Goal: Task Accomplishment & Management: Use online tool/utility

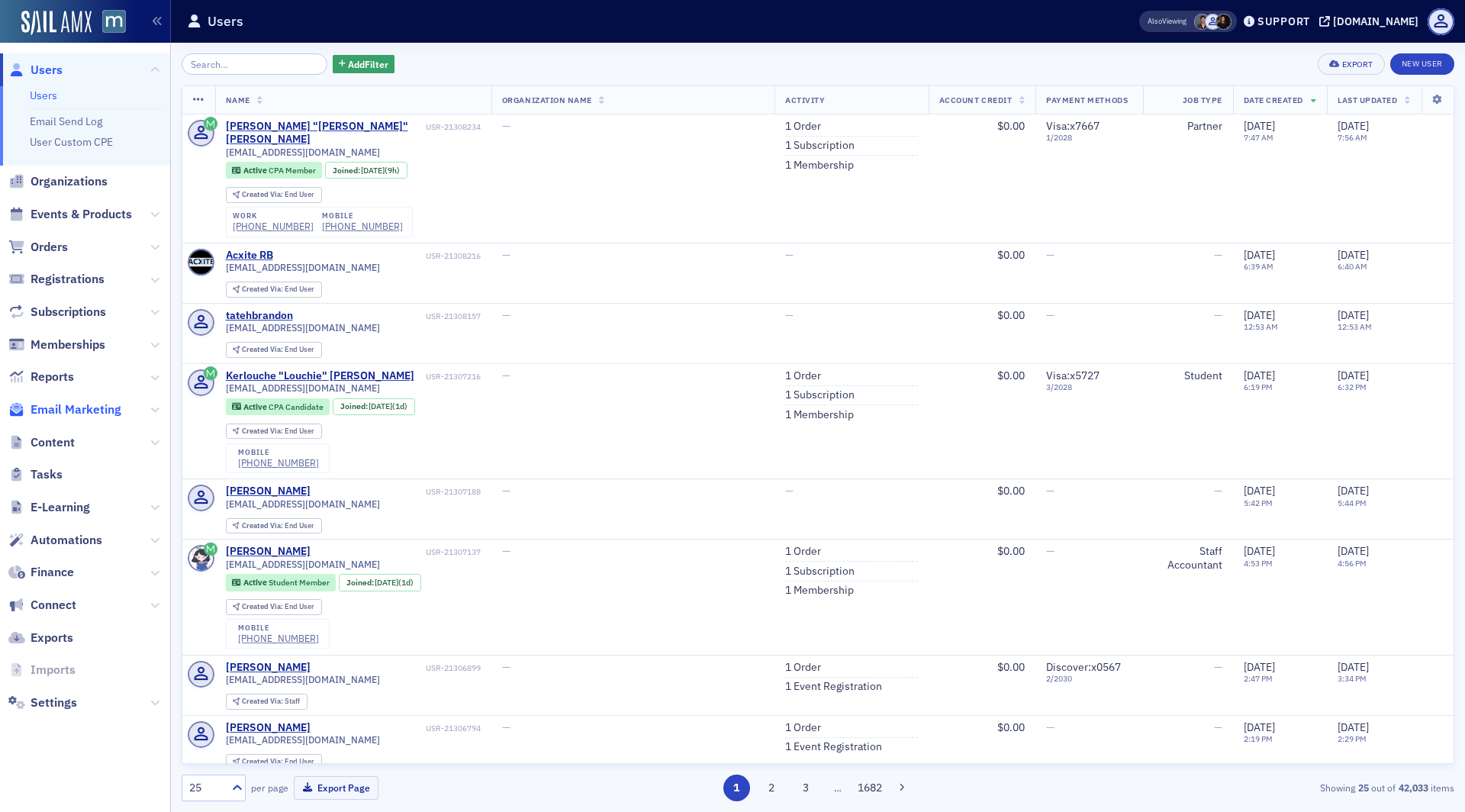
click at [67, 402] on span "Email Marketing" at bounding box center [76, 410] width 91 height 17
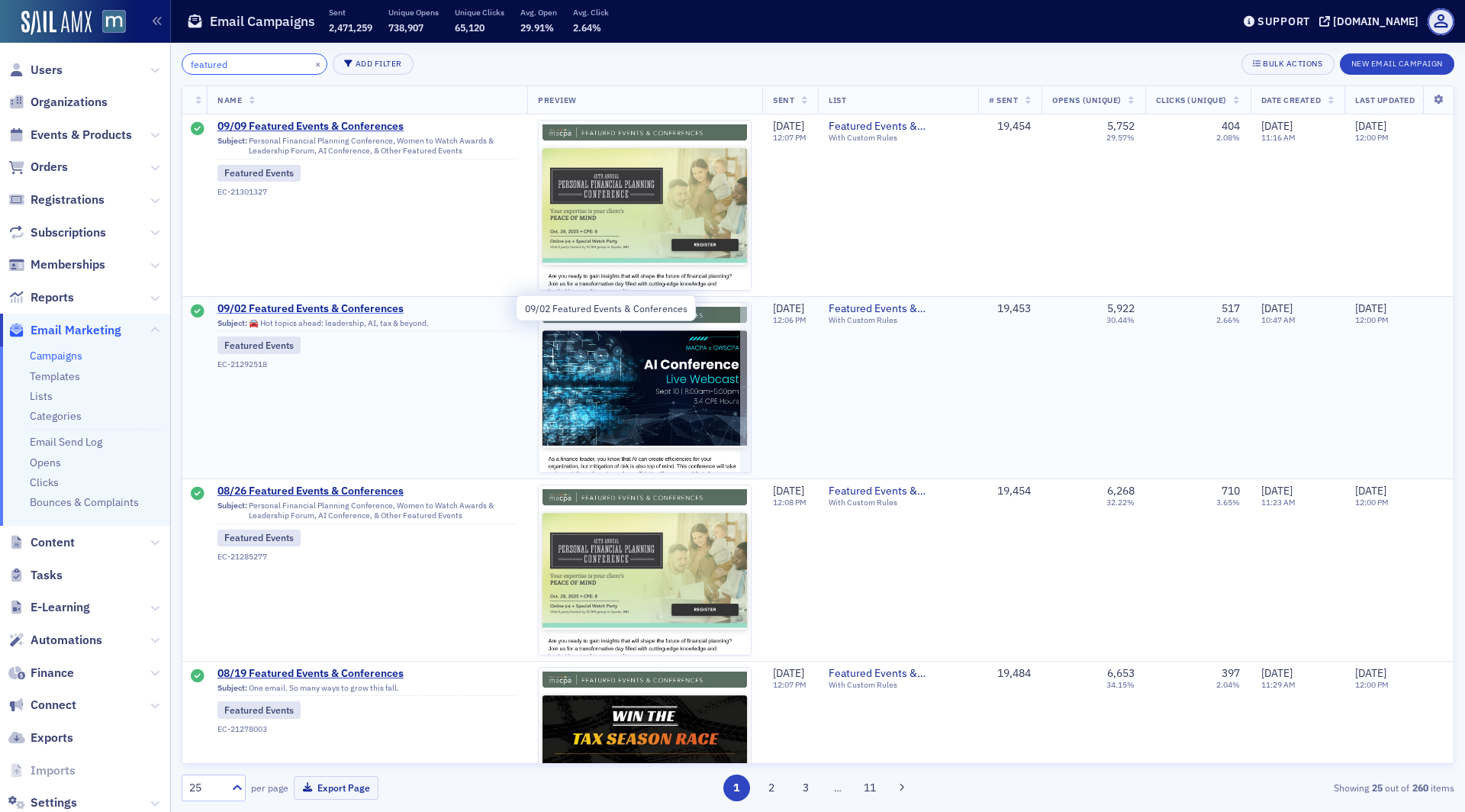
type input "featured"
click at [358, 308] on span "09/02 Featured Events & Conferences" at bounding box center [366, 309] width 299 height 14
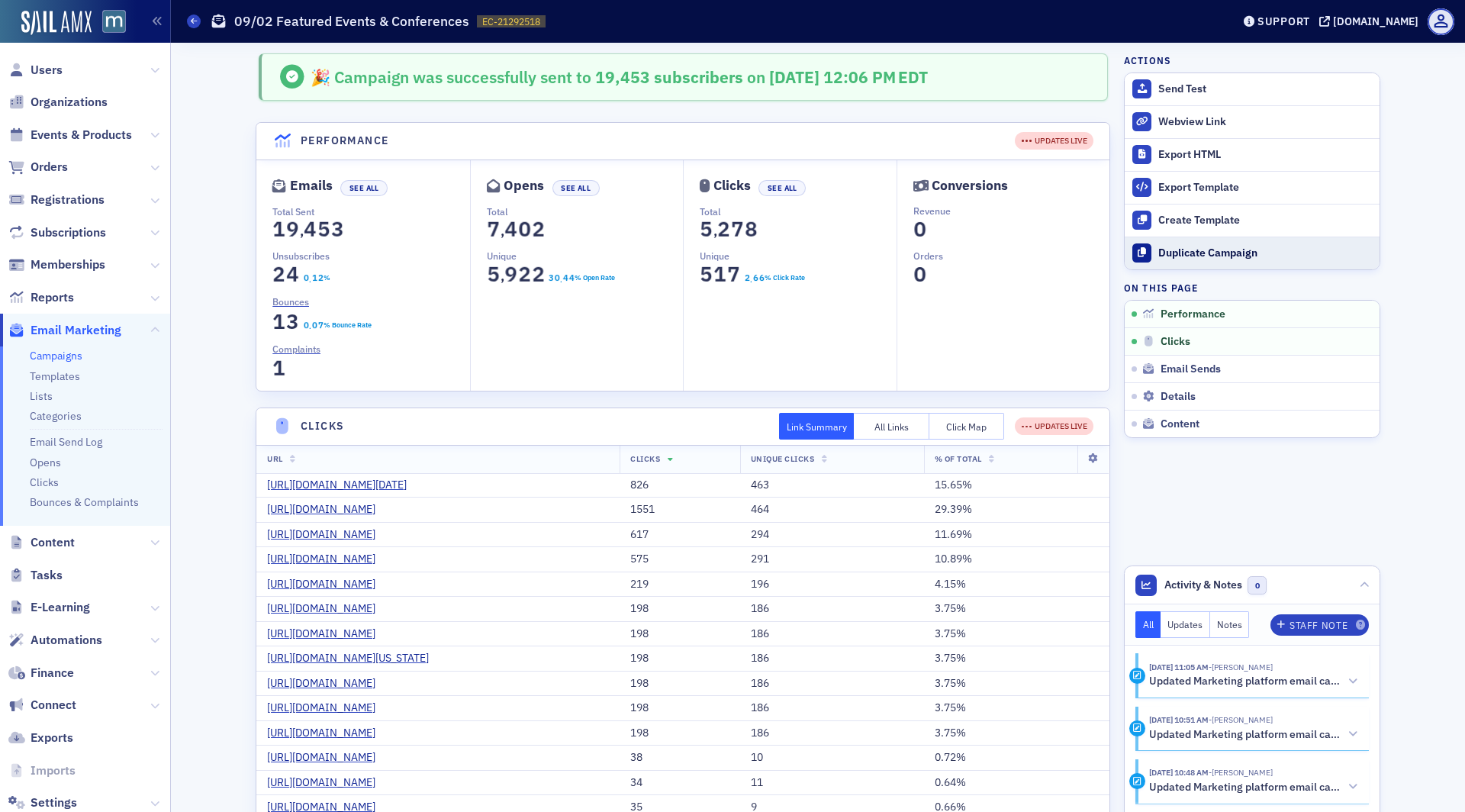
click at [1214, 257] on div "Duplicate Campaign" at bounding box center [1265, 253] width 214 height 14
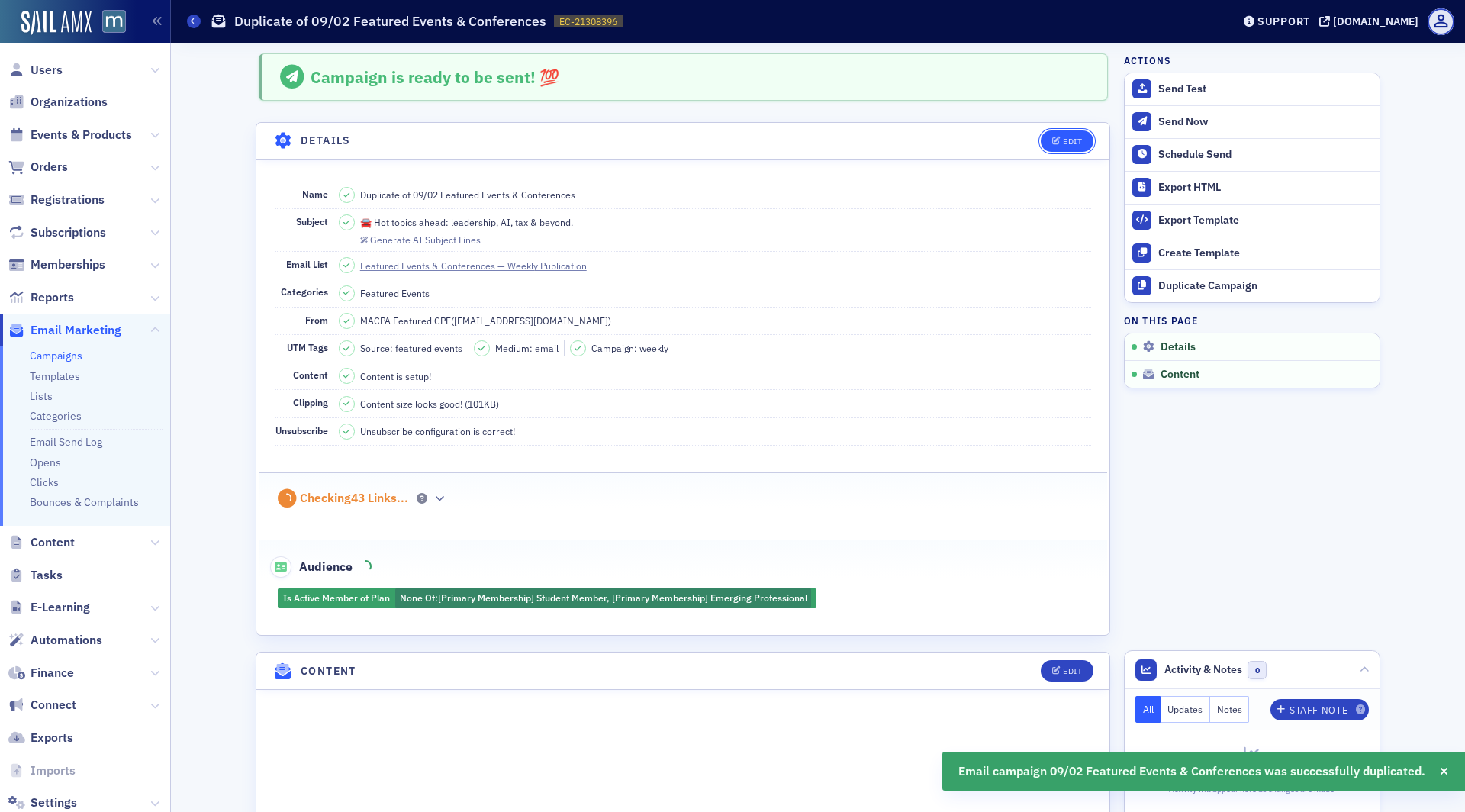
click at [1071, 137] on div "Edit" at bounding box center [1073, 141] width 19 height 9
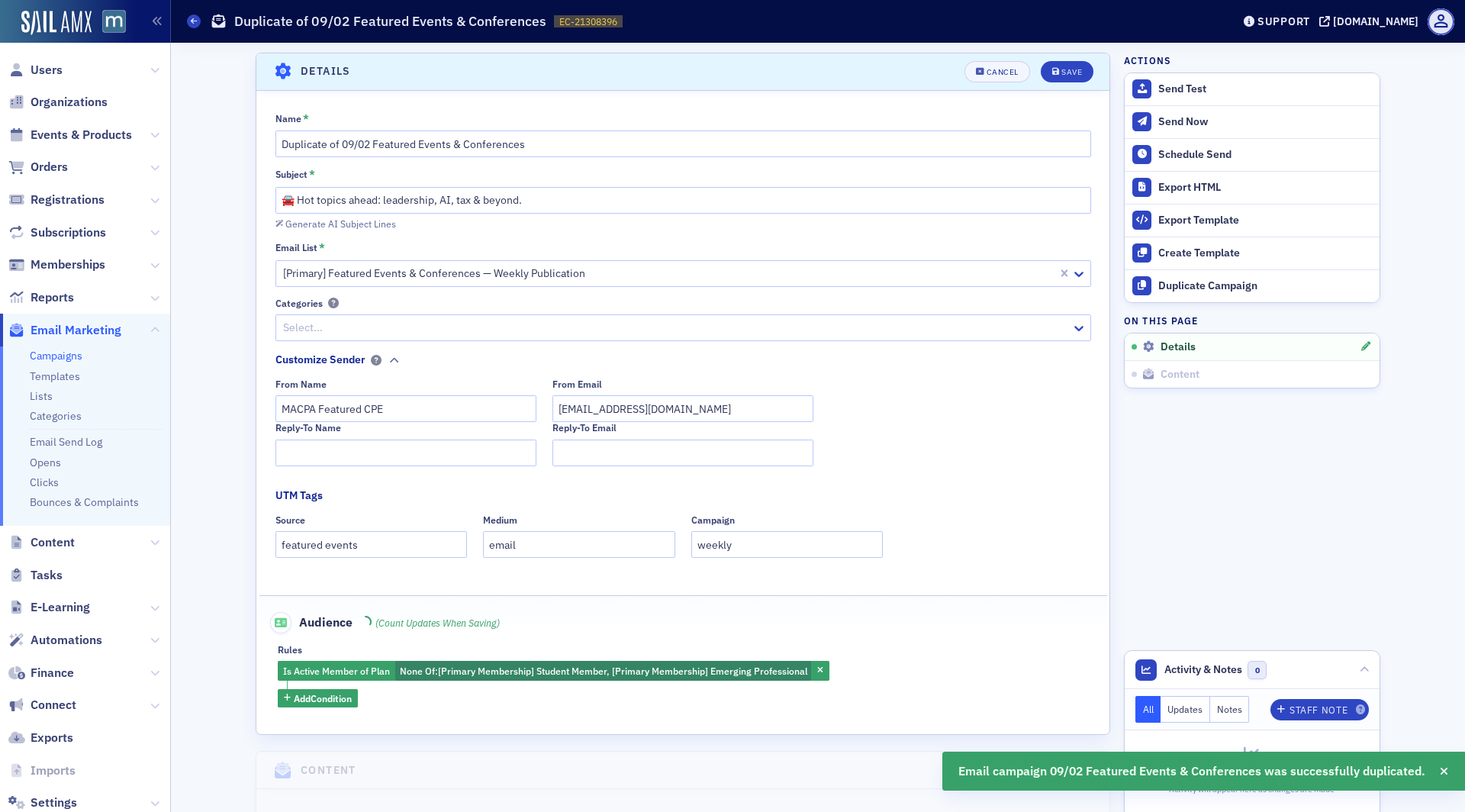
scroll to position [70, 0]
drag, startPoint x: 371, startPoint y: 142, endPoint x: 359, endPoint y: 144, distance: 12.2
click at [359, 144] on input "Duplicate of 09/02 Featured Events & Conferences" at bounding box center [683, 143] width 816 height 26
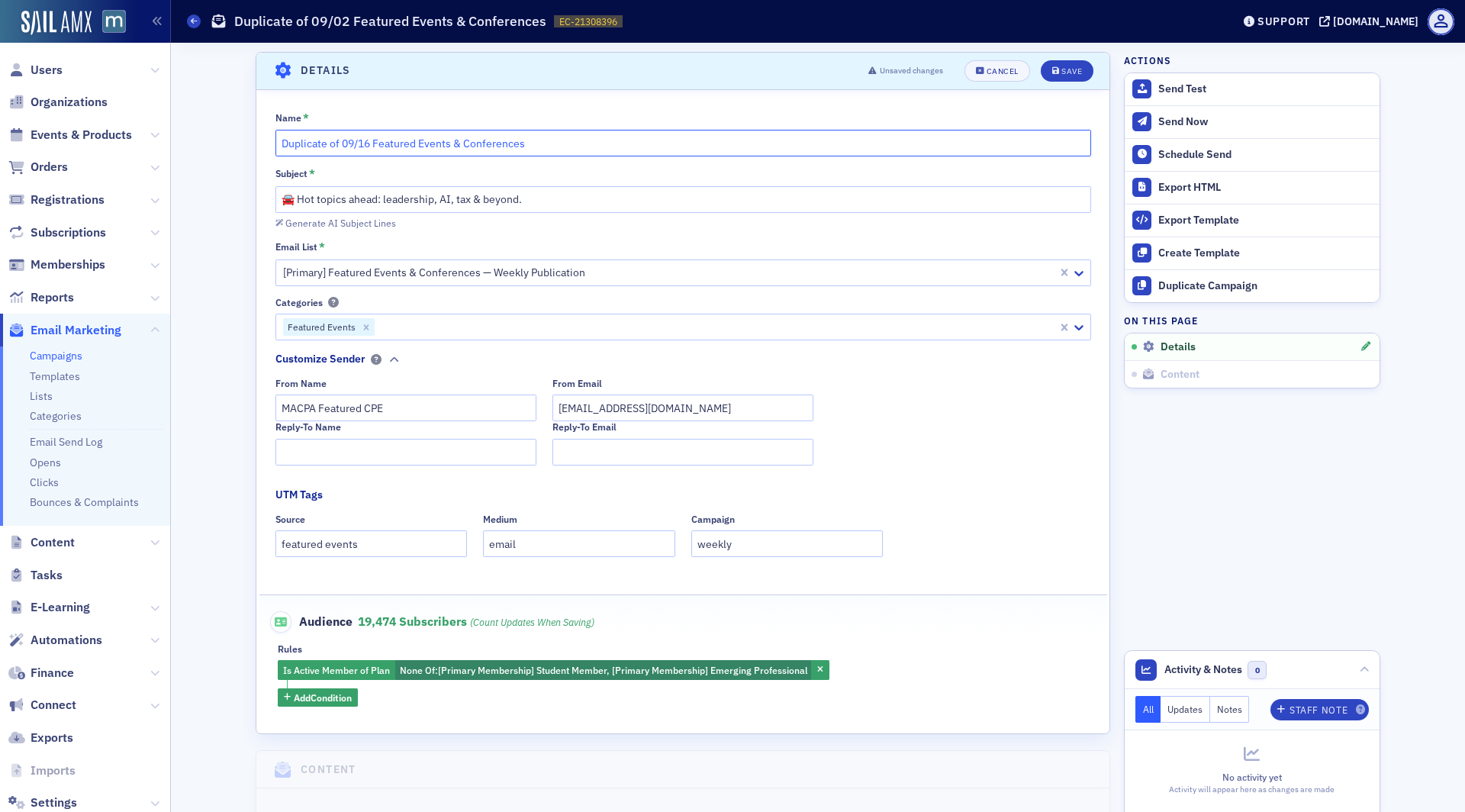
drag, startPoint x: 344, startPoint y: 142, endPoint x: 250, endPoint y: 140, distance: 94.0
type input "09/16 Featured Events & Conferences"
click at [792, 221] on div "Generate AI Subject Lines" at bounding box center [683, 221] width 816 height 16
click at [1062, 62] on button "Save" at bounding box center [1067, 71] width 53 height 21
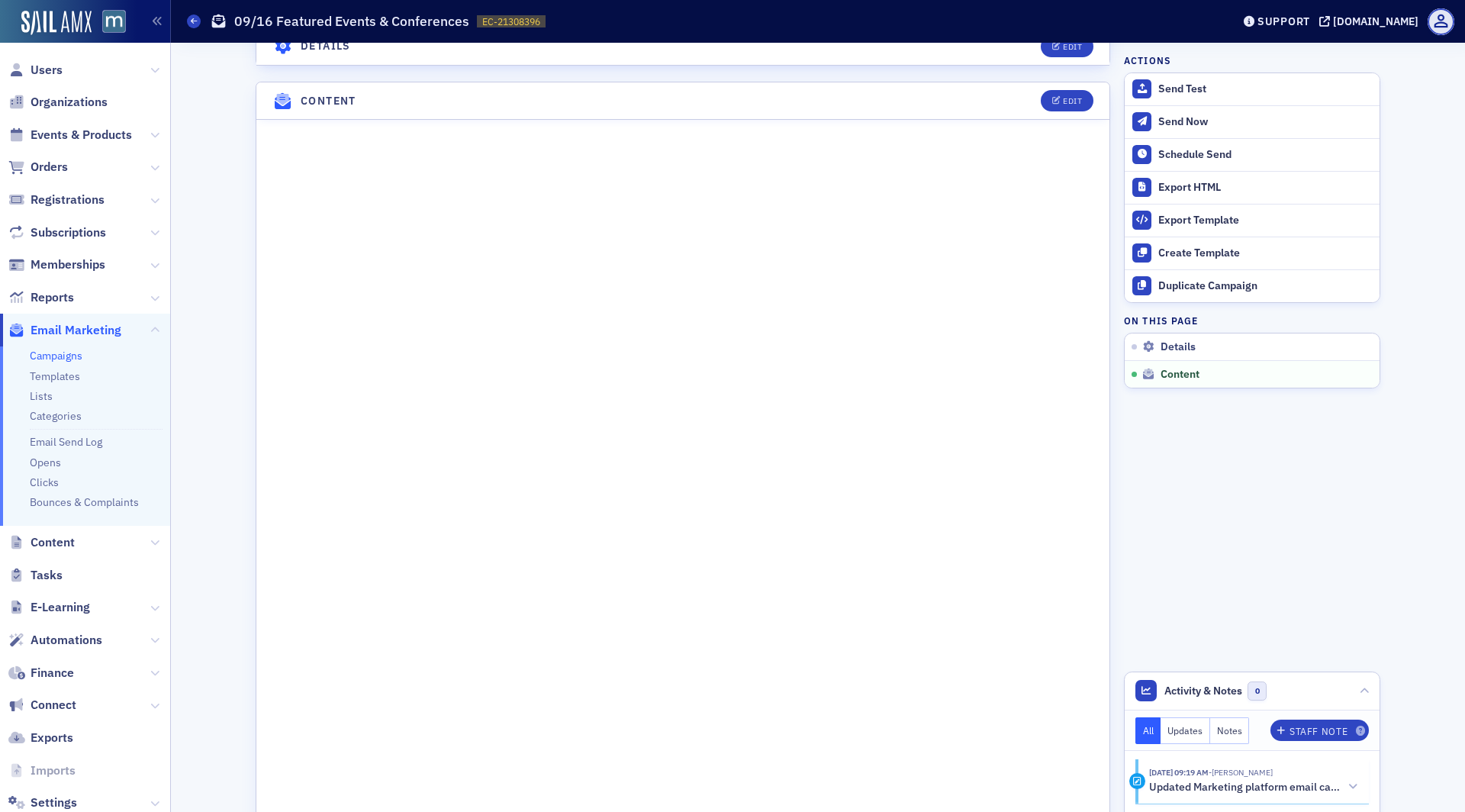
scroll to position [554, 0]
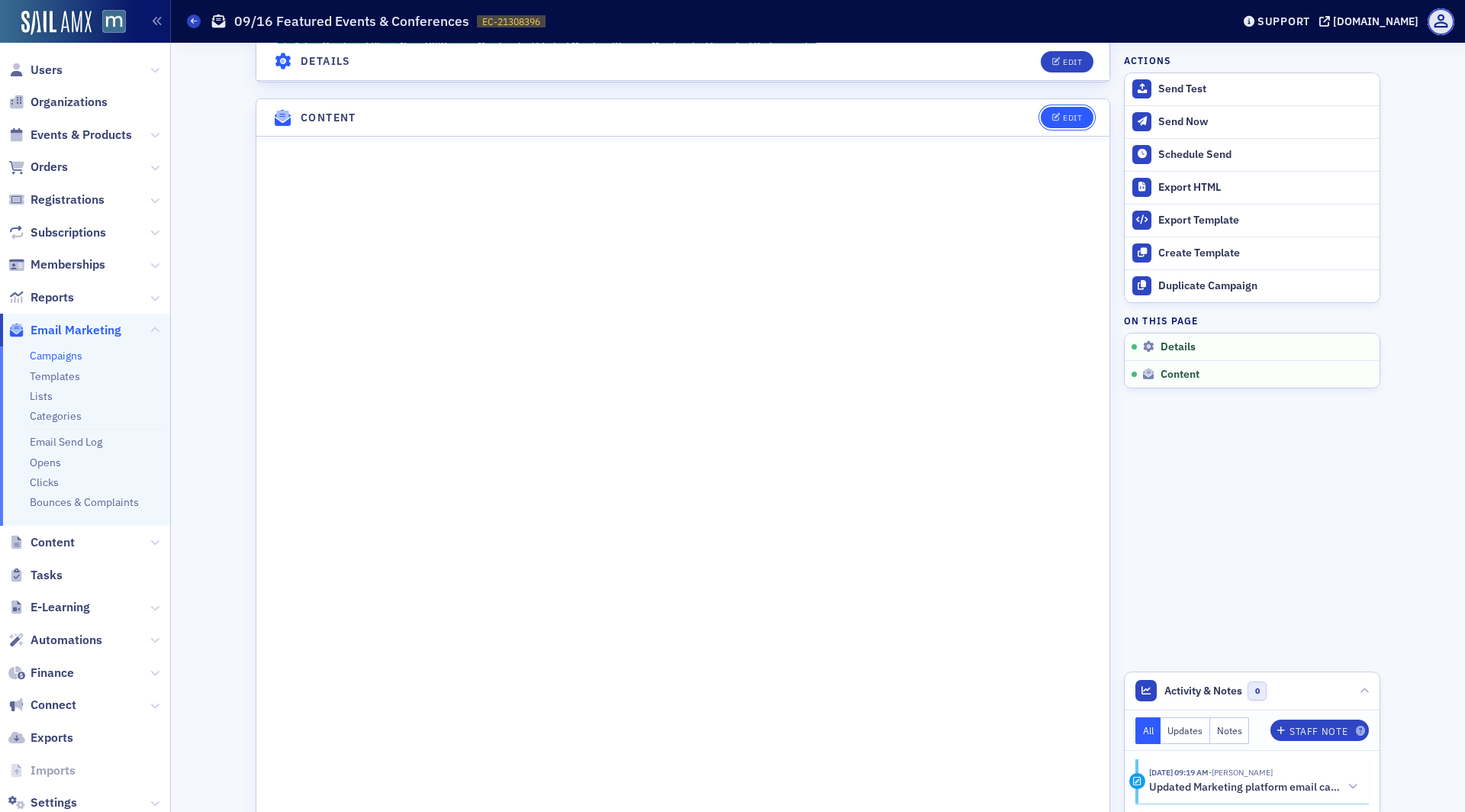
click at [1067, 107] on button "Edit" at bounding box center [1067, 118] width 53 height 21
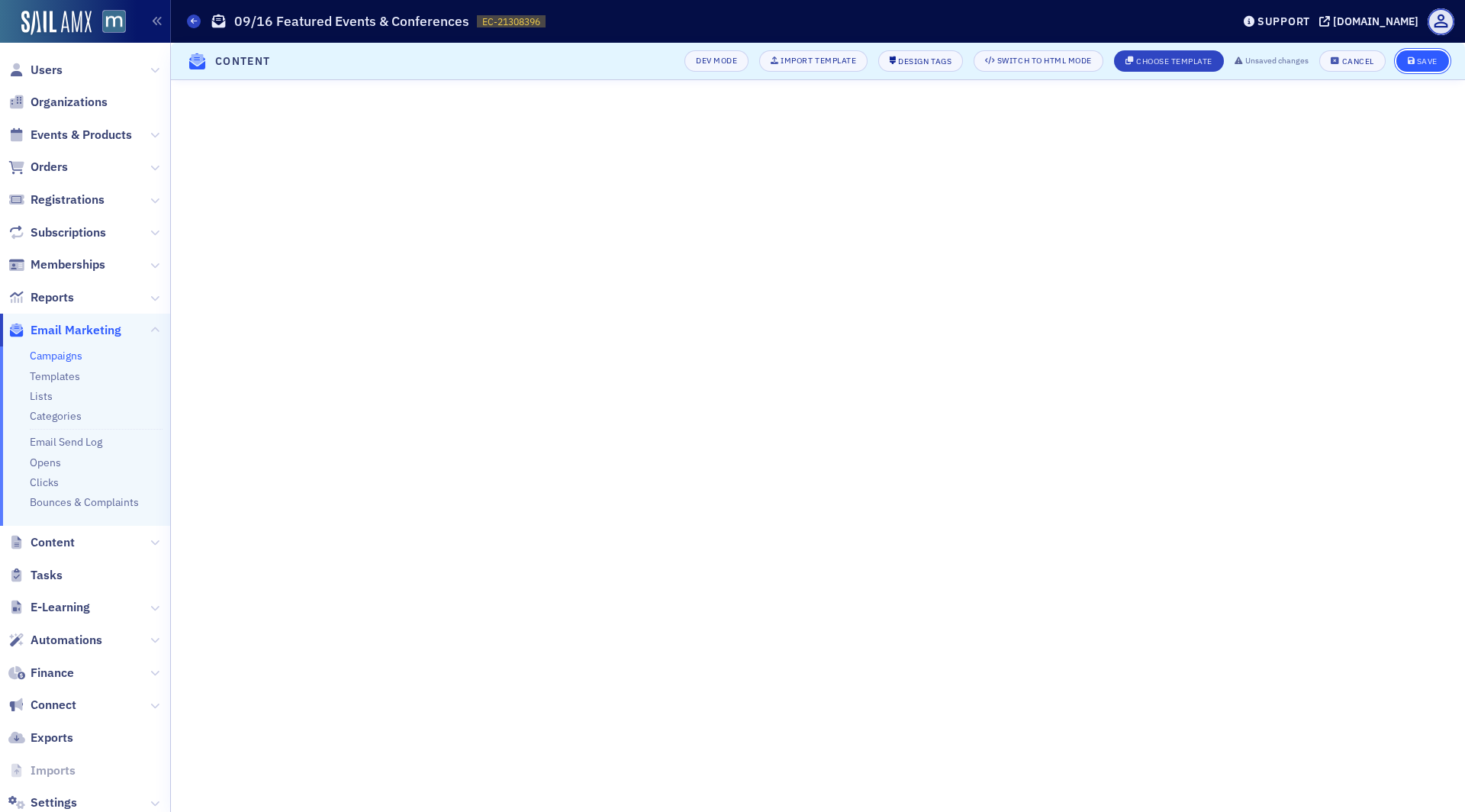
click at [1420, 55] on button "Save" at bounding box center [1423, 61] width 53 height 21
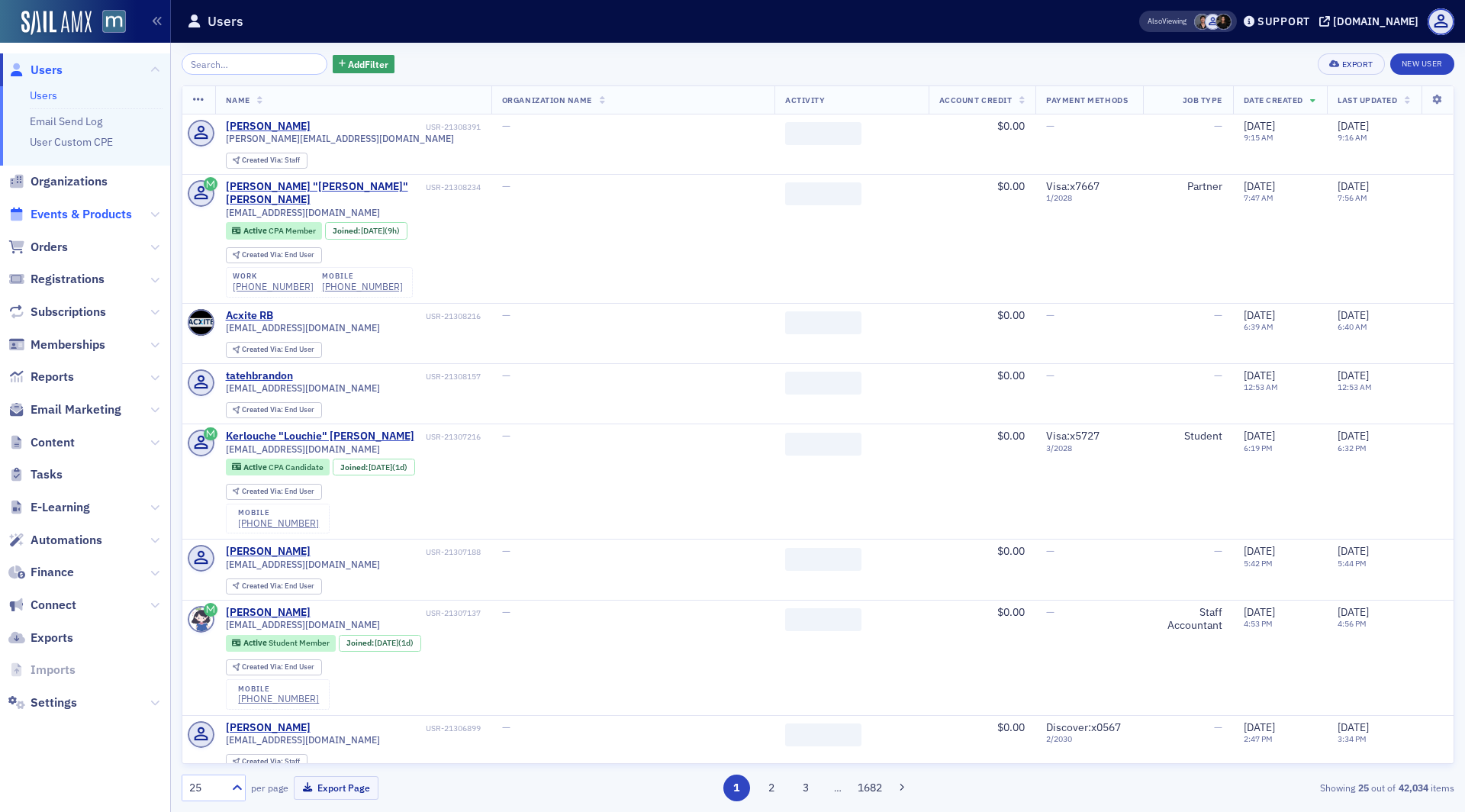
click at [88, 206] on span "Events & Products" at bounding box center [81, 214] width 101 height 17
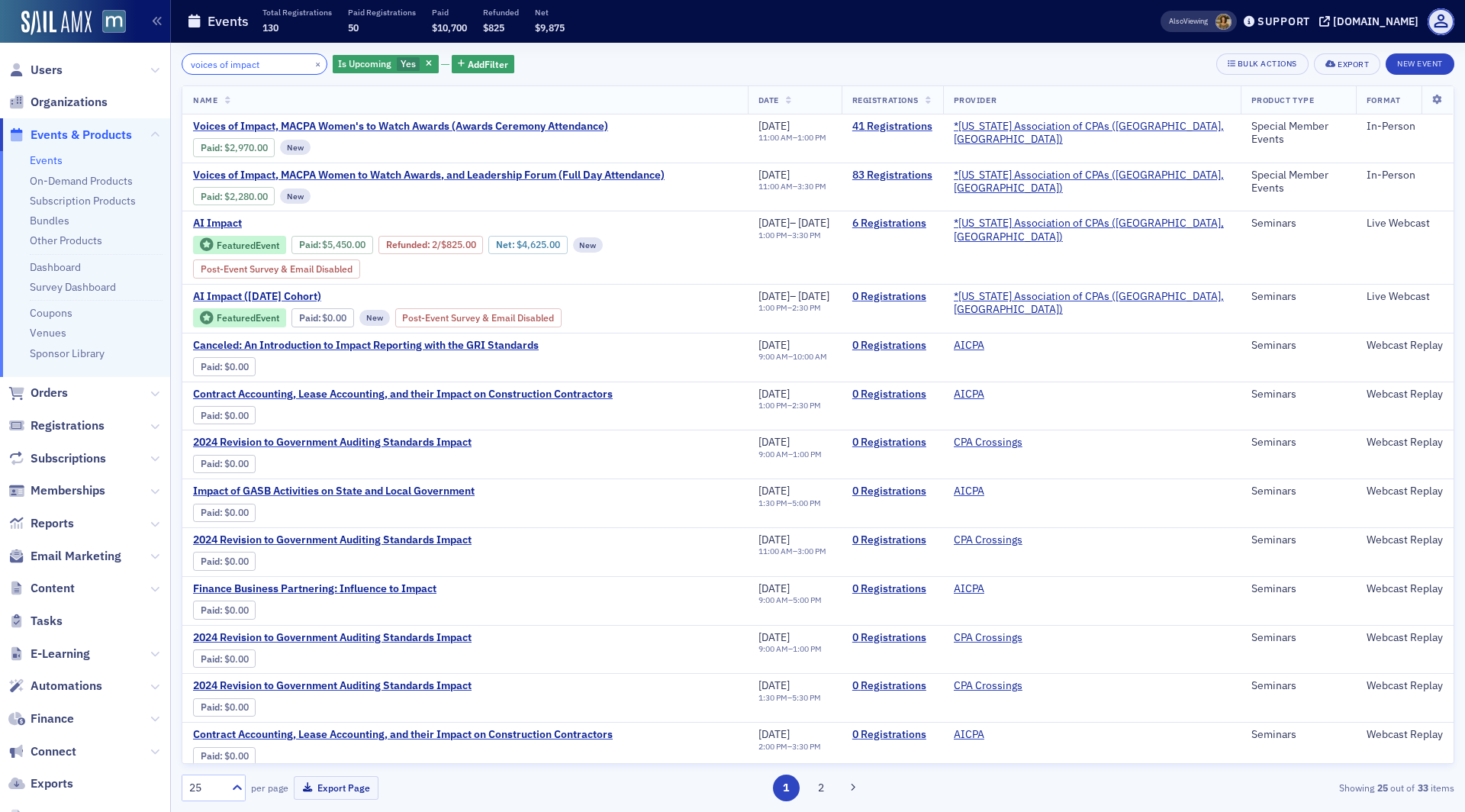
type input "voices of impact"
click at [76, 546] on span "Email Marketing" at bounding box center [85, 555] width 170 height 33
click at [76, 555] on span "Email Marketing" at bounding box center [76, 555] width 91 height 17
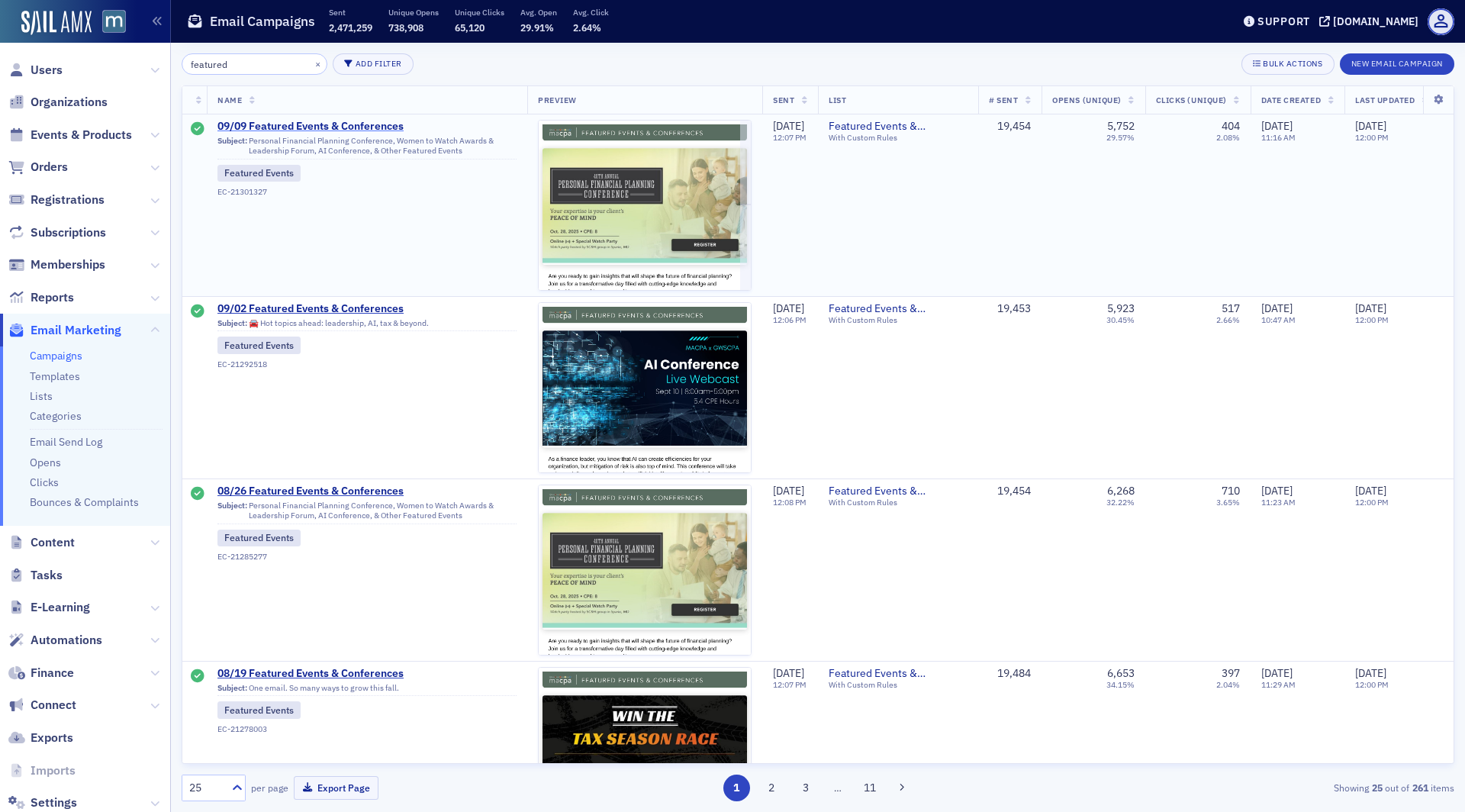
type input "featured"
click at [367, 129] on span "09/09 Featured Events & Conferences" at bounding box center [366, 127] width 299 height 14
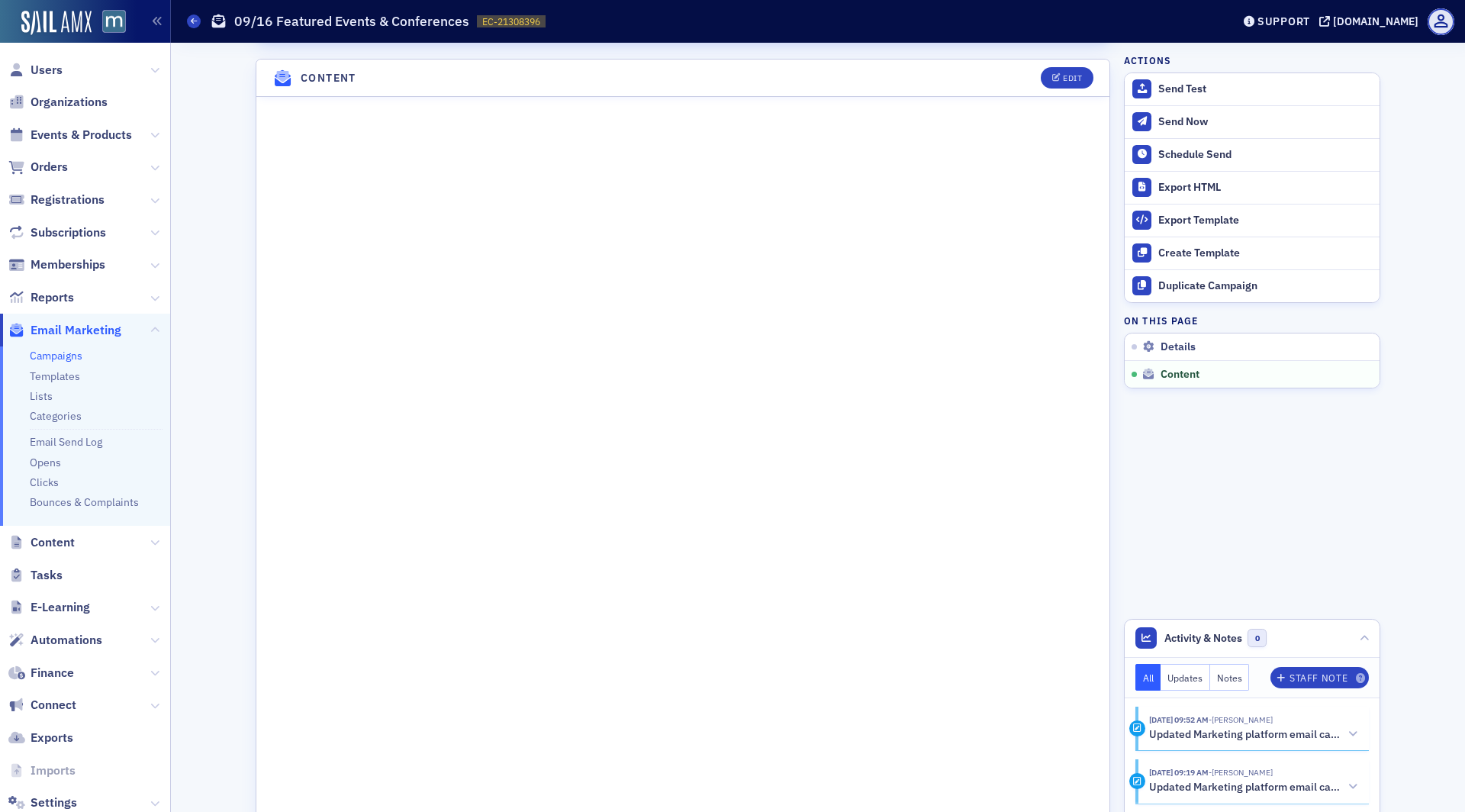
scroll to position [606, 0]
click at [1075, 76] on div "Edit" at bounding box center [1073, 81] width 19 height 9
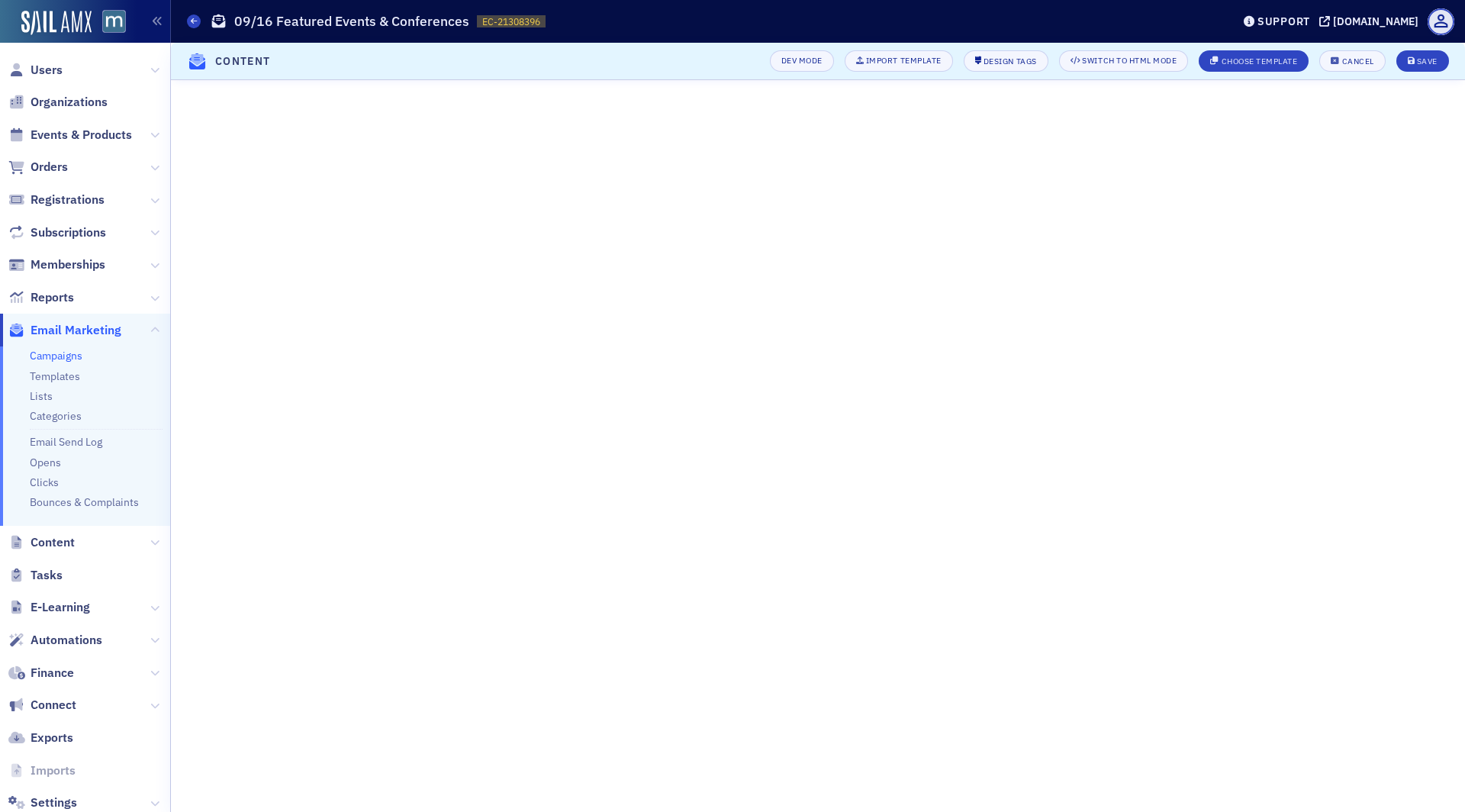
scroll to position [0, 0]
click at [1430, 63] on div "Save" at bounding box center [1426, 62] width 20 height 9
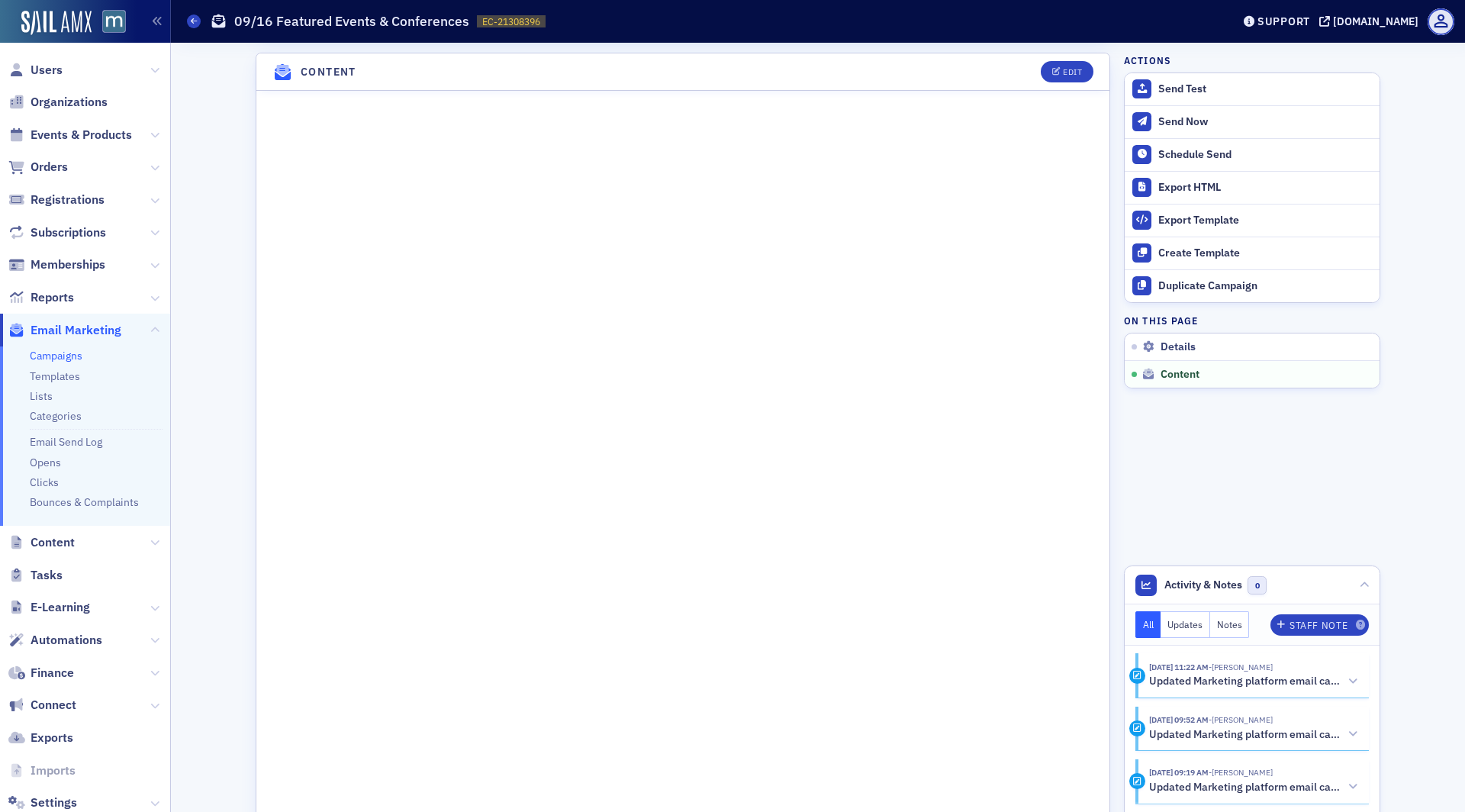
scroll to position [813, 0]
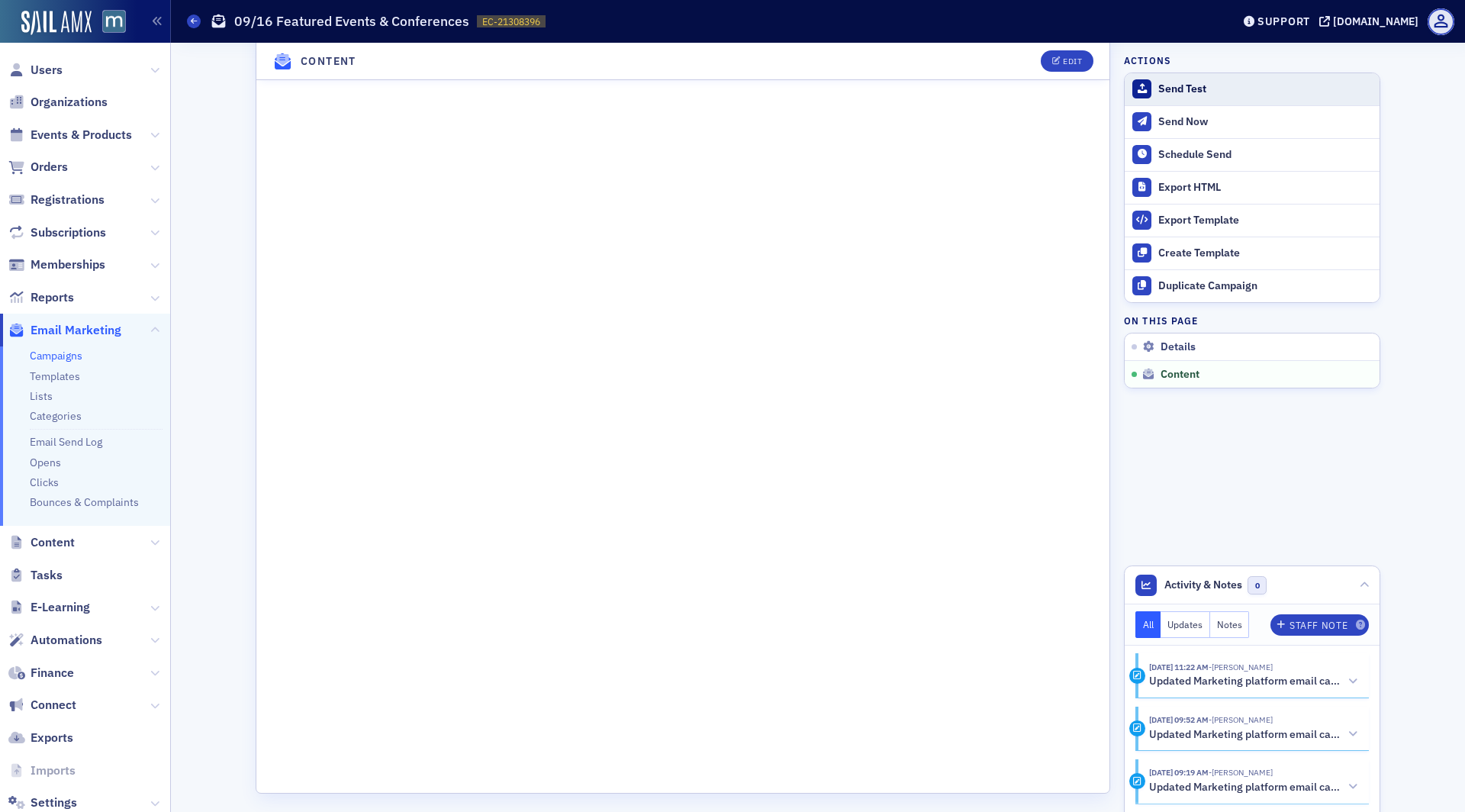
click at [1191, 90] on div "Send Test" at bounding box center [1265, 90] width 214 height 14
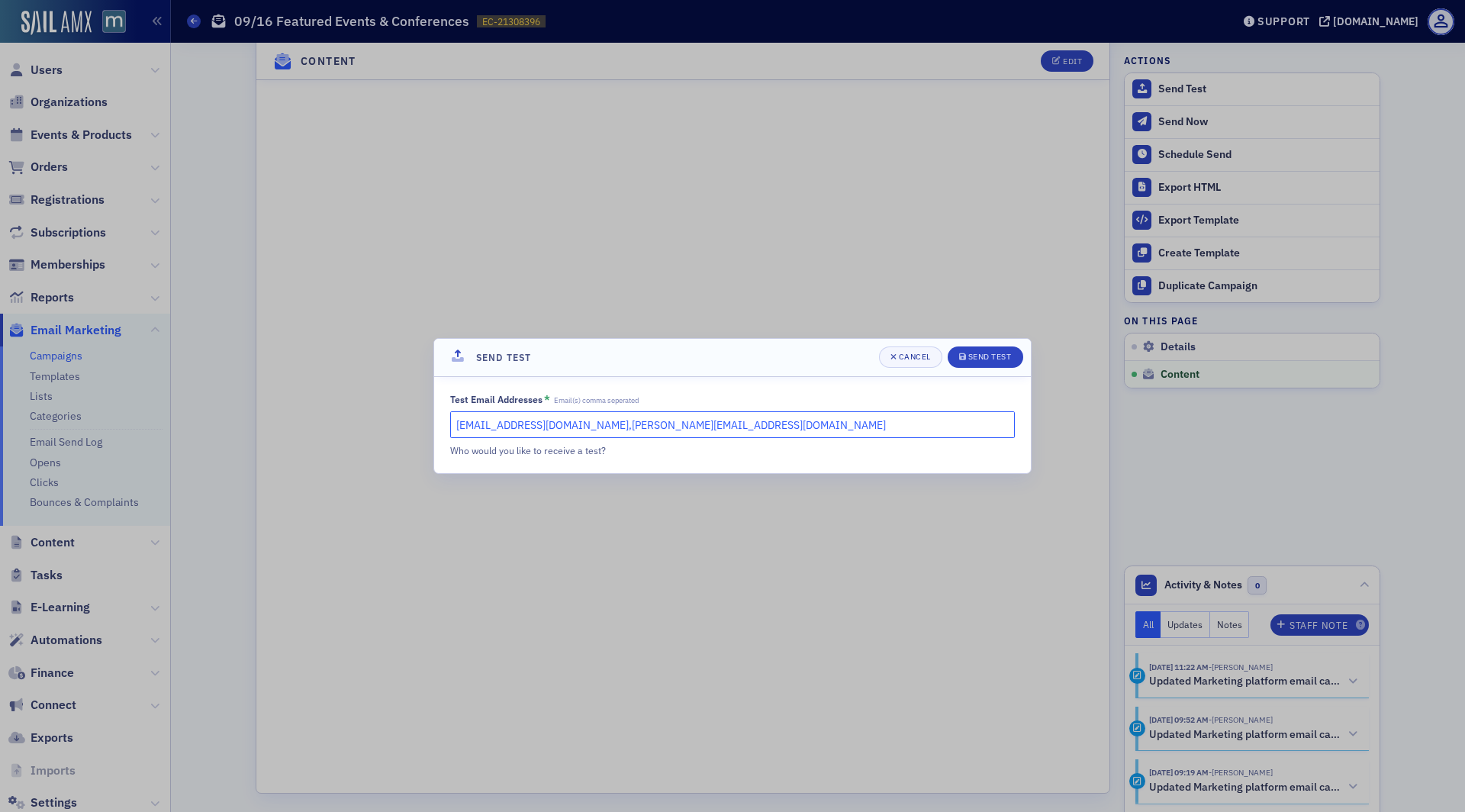
drag, startPoint x: 740, startPoint y: 431, endPoint x: 591, endPoint y: 423, distance: 149.2
click at [591, 423] on input "lauren@blueoceanideas.com,katie@blueoceanideas.com" at bounding box center [732, 424] width 565 height 26
type input "lauren@blueoceanideas.com"
click at [972, 362] on span "Send Test" at bounding box center [985, 357] width 53 height 12
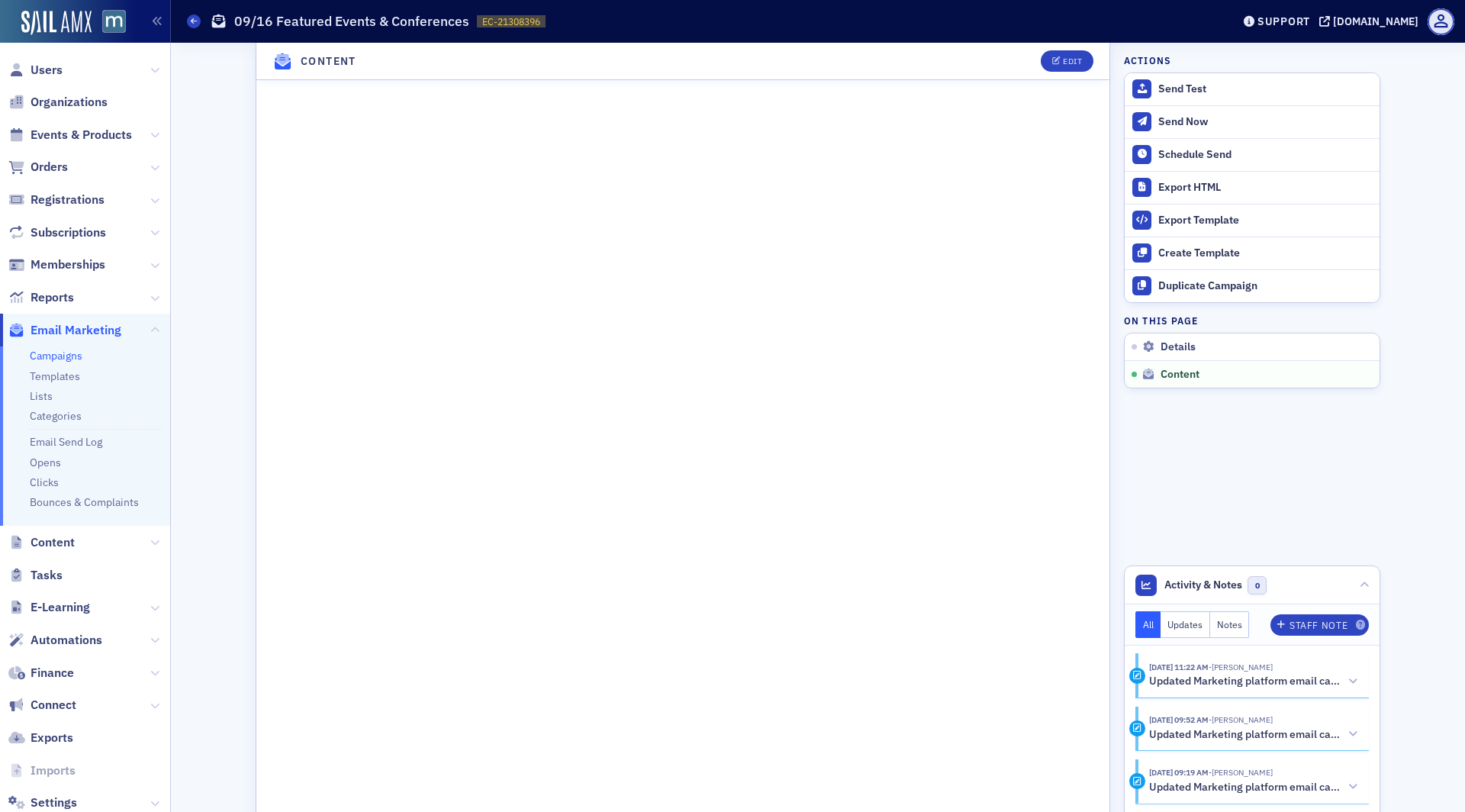
scroll to position [0, 0]
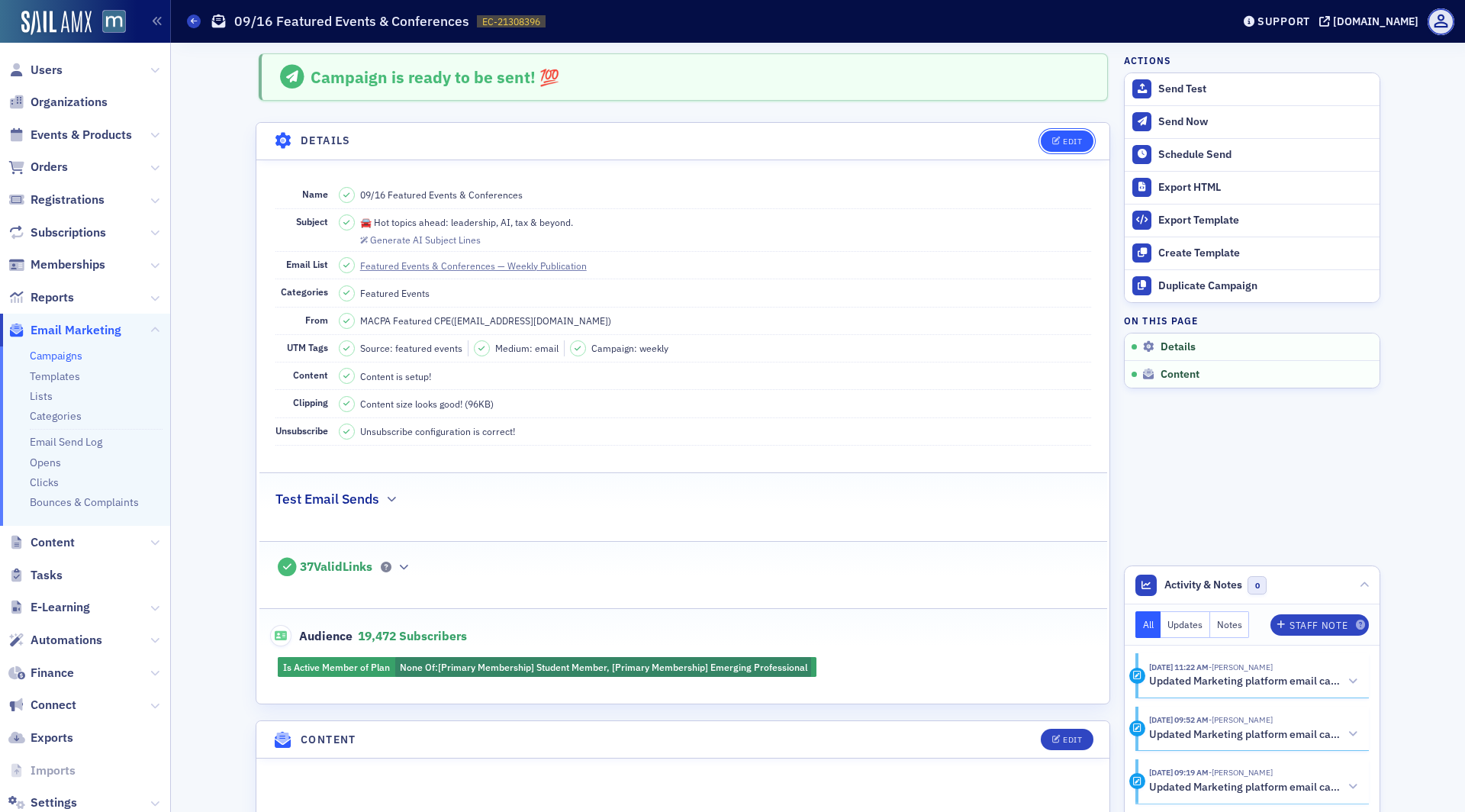
click at [1071, 140] on div "Edit" at bounding box center [1073, 141] width 19 height 9
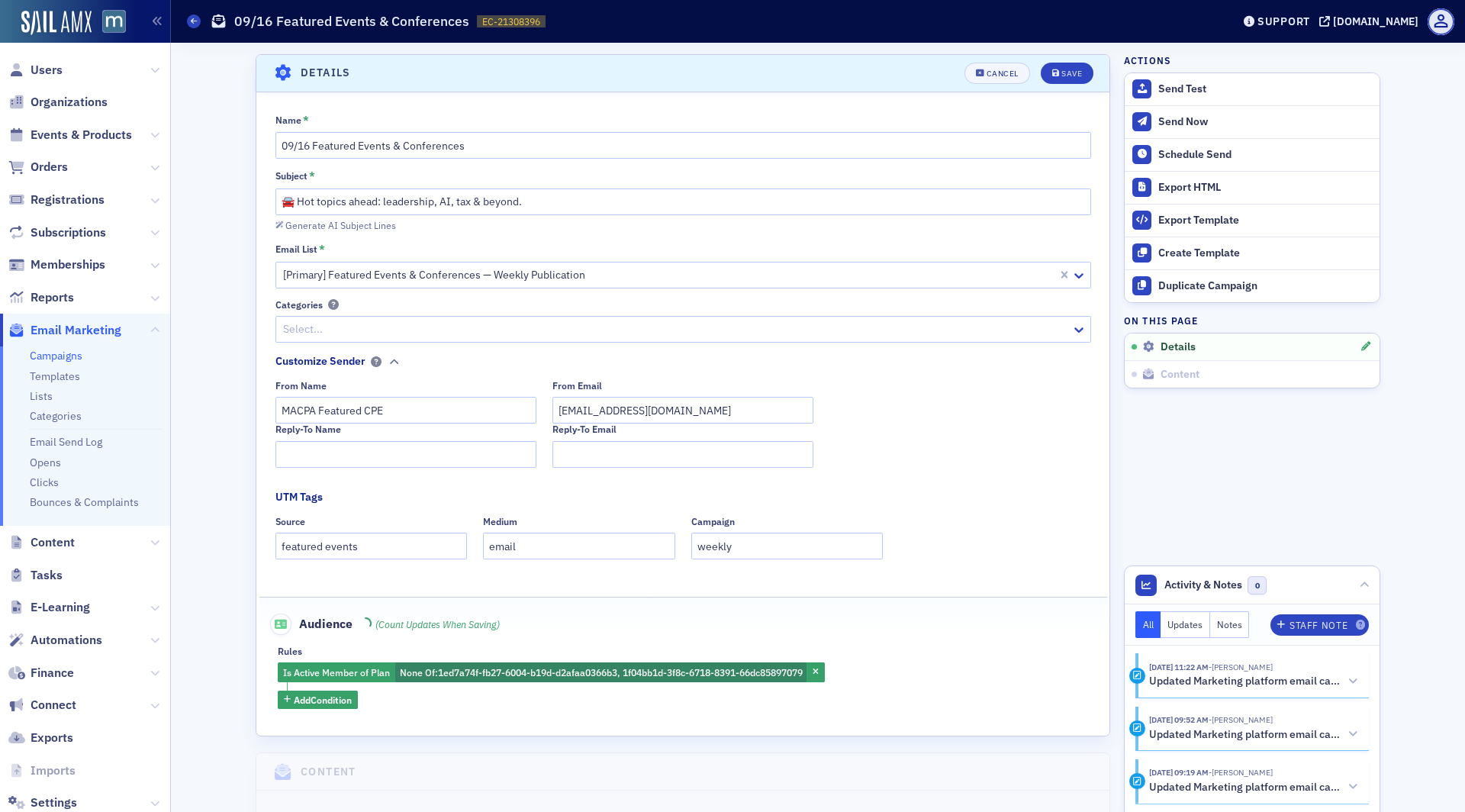
scroll to position [70, 0]
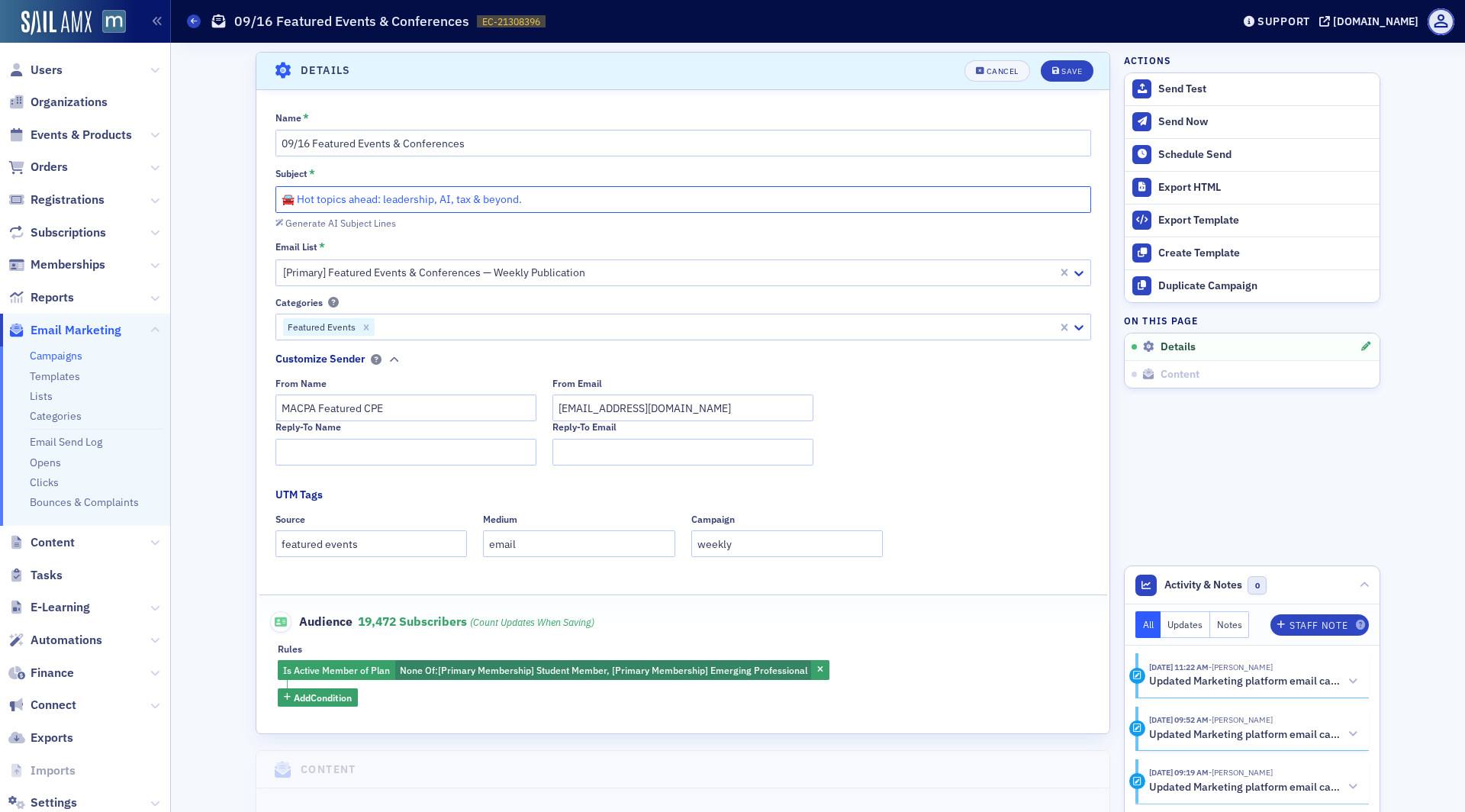
click at [420, 199] on input "🚘 Hot topics ahead: leadership, AI, tax & beyond." at bounding box center [683, 199] width 816 height 26
paste input "Who’s up for some fresh fall learning?"
type input "🍁 Who’s up for some fresh fall learning?"
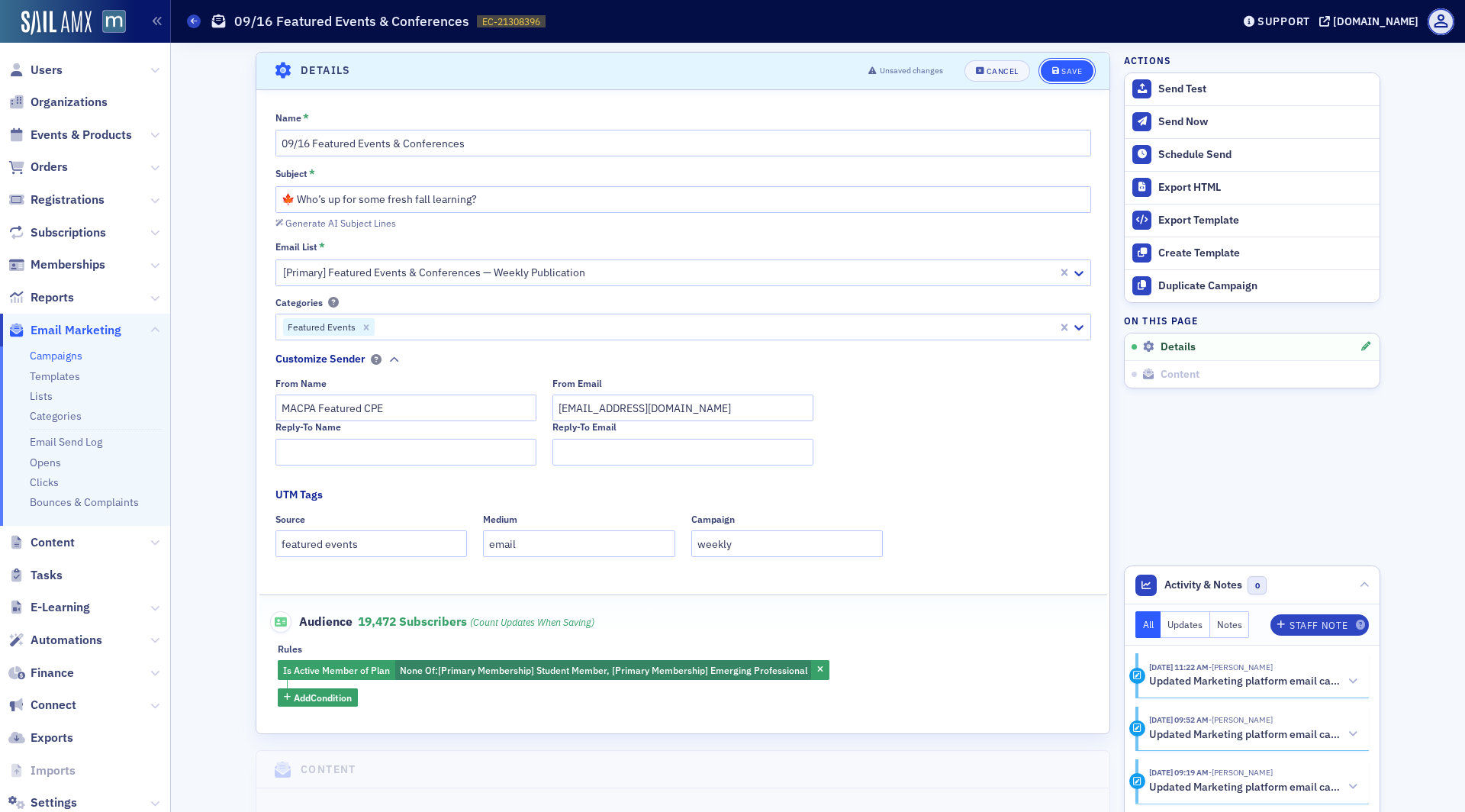
click at [1061, 61] on button "Save" at bounding box center [1067, 71] width 53 height 21
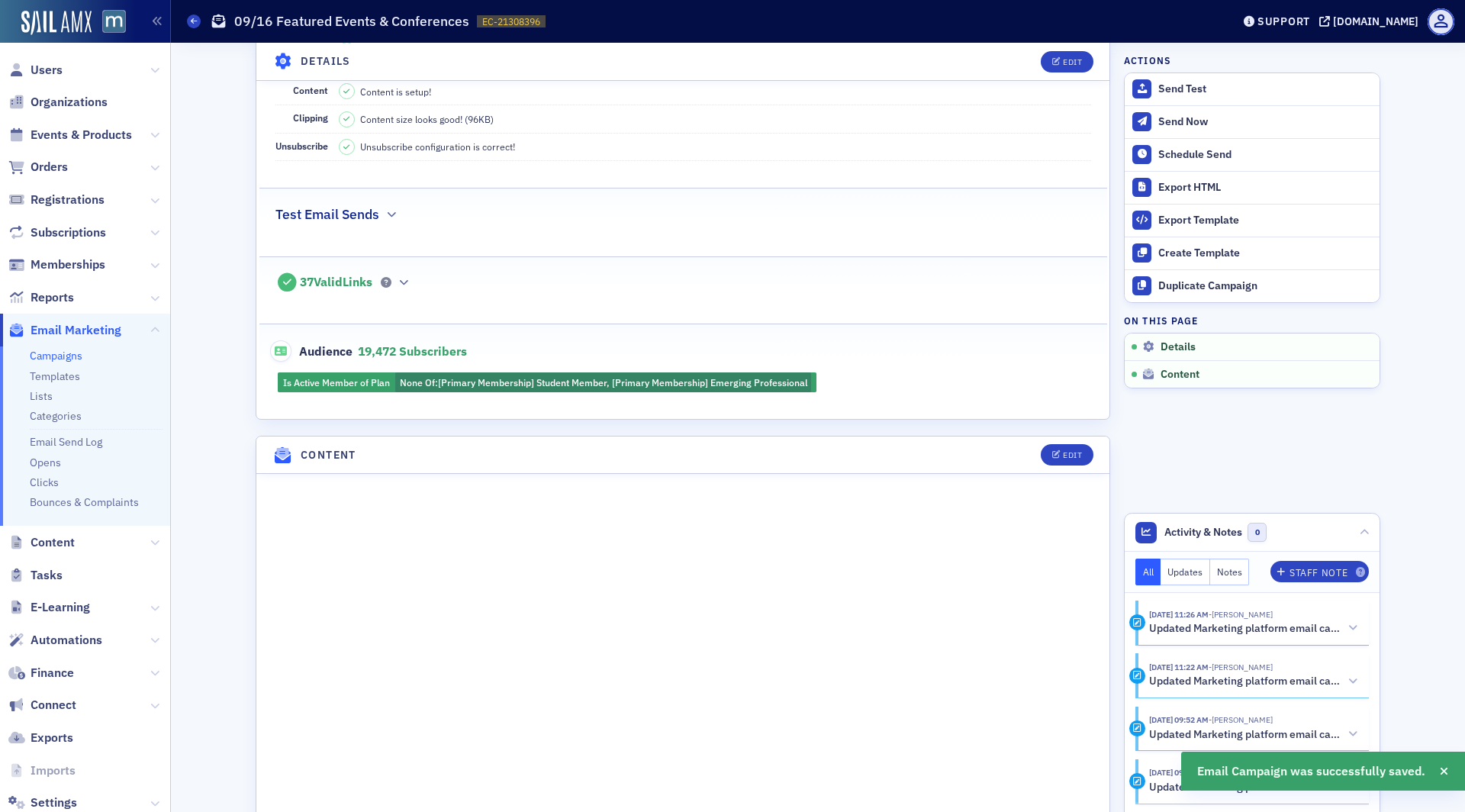
scroll to position [0, 0]
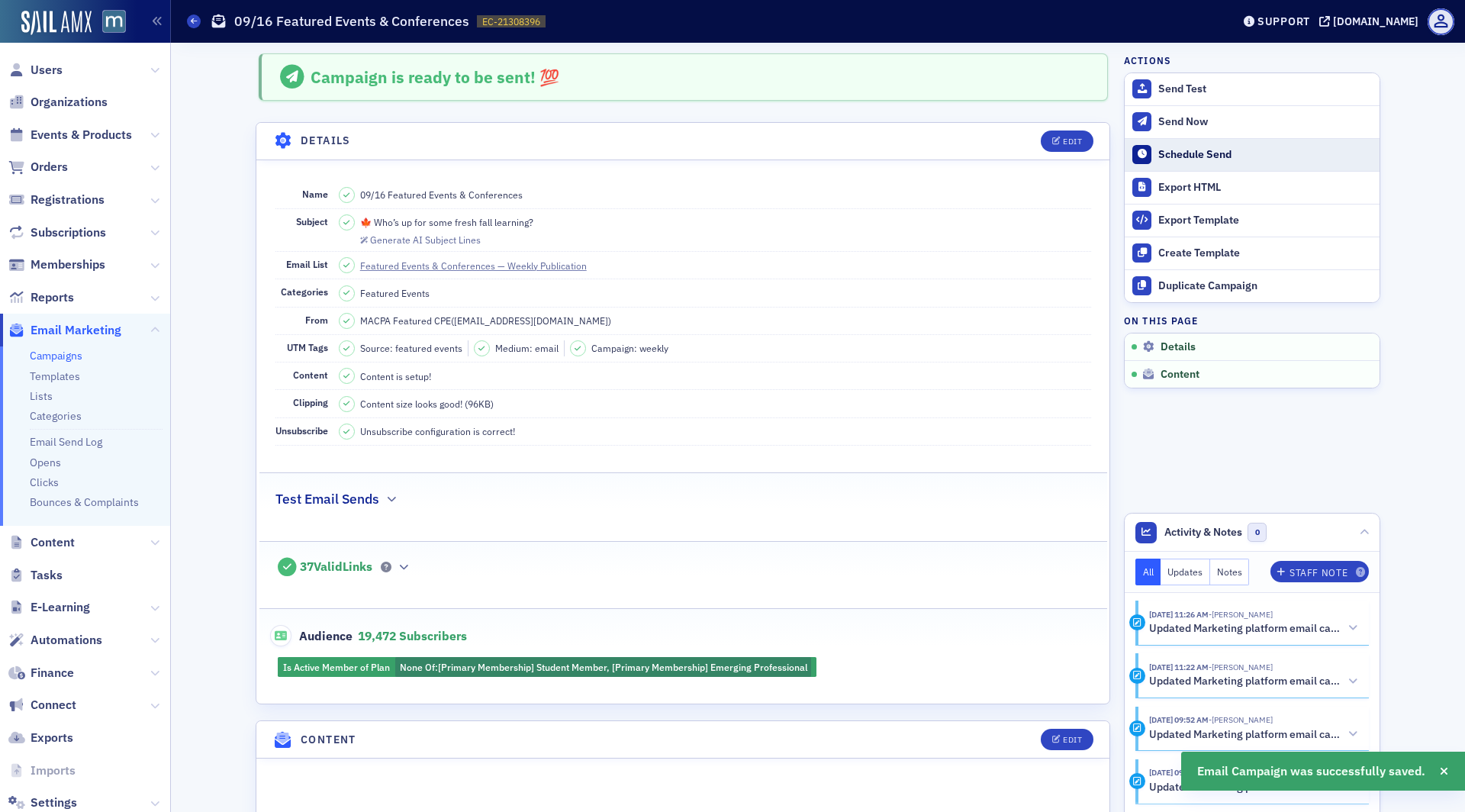
click at [1195, 148] on div "Schedule Send" at bounding box center [1265, 155] width 214 height 14
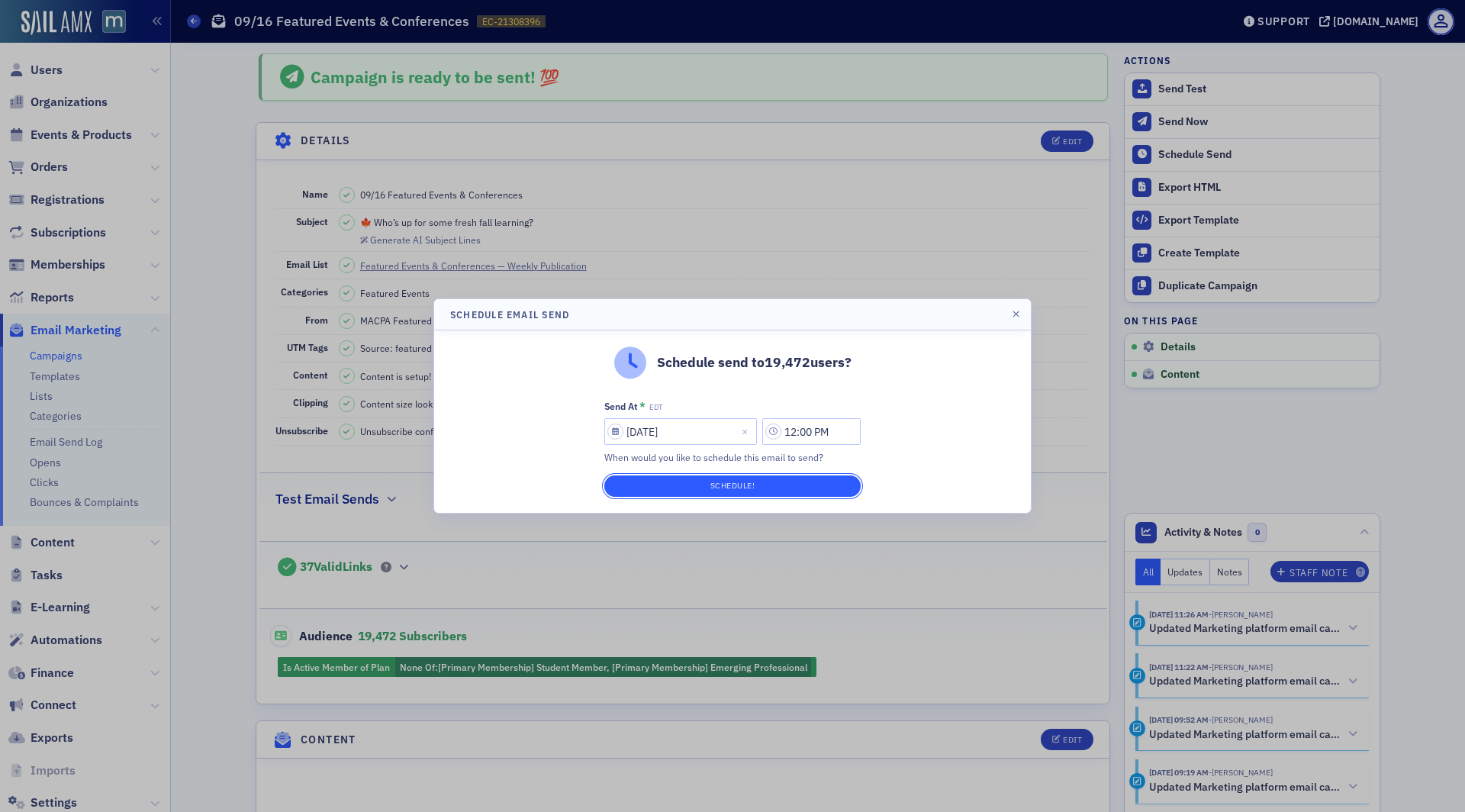
click at [776, 486] on button "Schedule!" at bounding box center [733, 486] width 257 height 21
